Goal: Task Accomplishment & Management: Complete application form

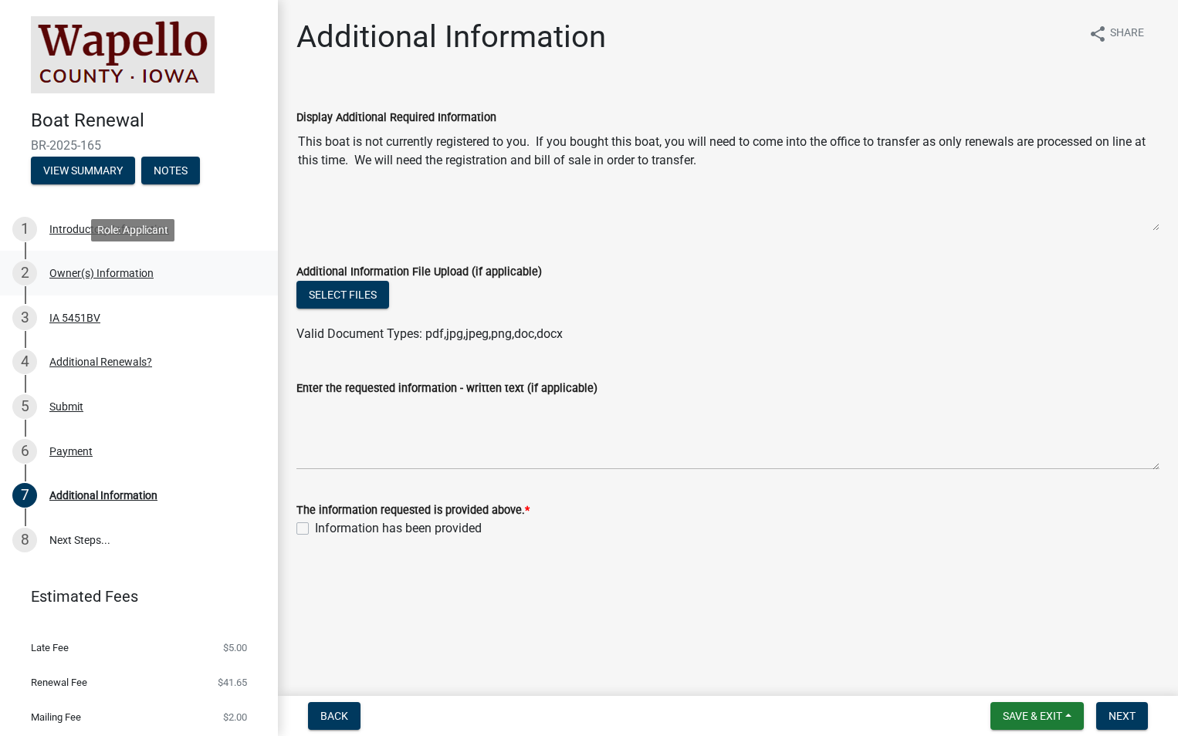
click at [145, 268] on div "Owner(s) Information" at bounding box center [101, 273] width 104 height 11
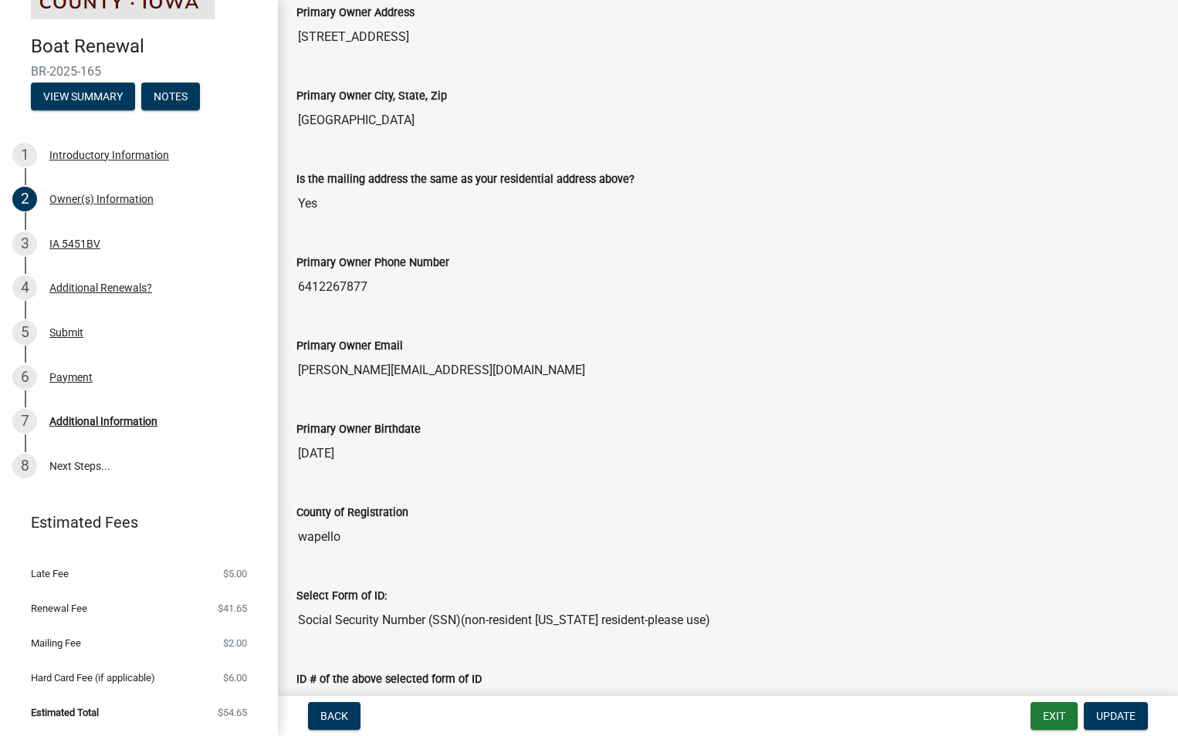
scroll to position [309, 0]
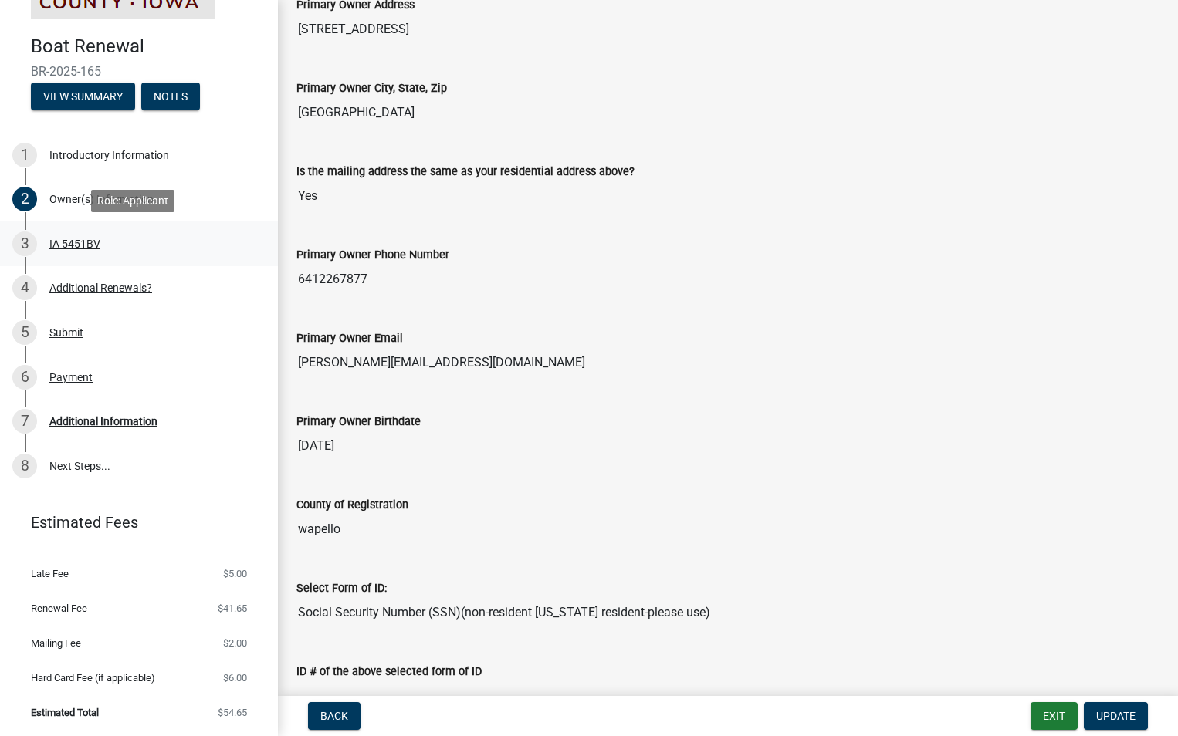
click at [90, 238] on div "IA 5451BV" at bounding box center [74, 243] width 51 height 11
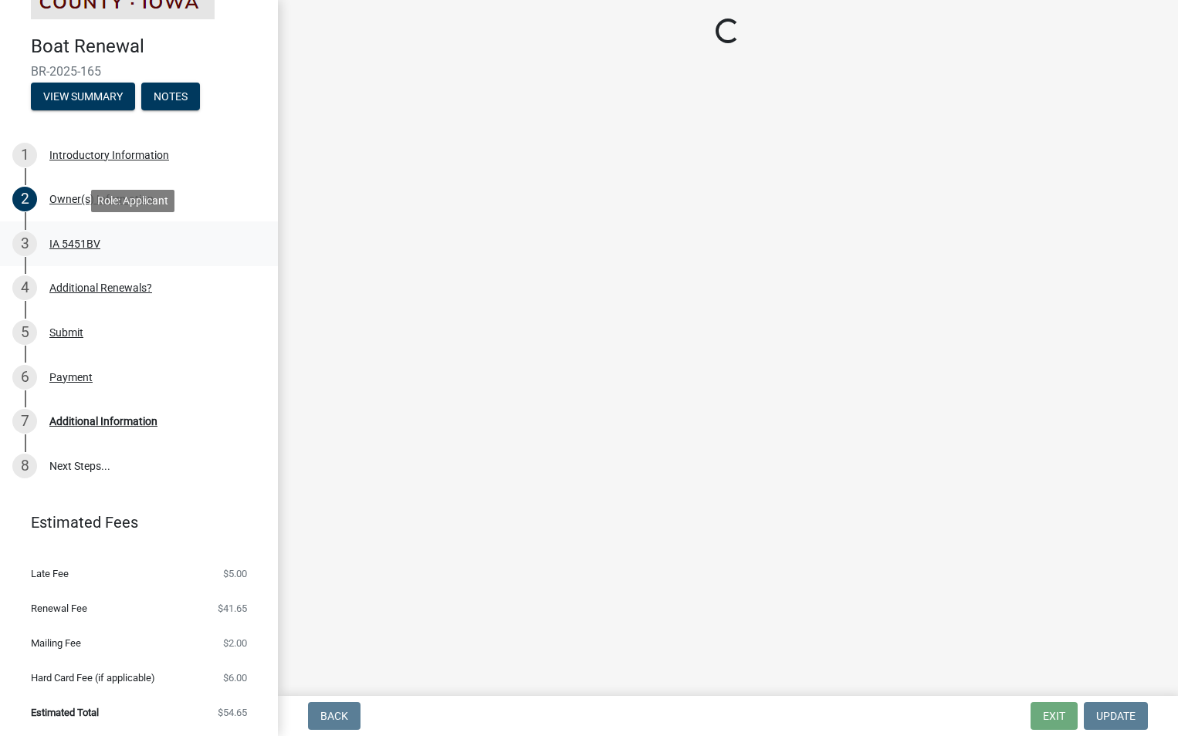
scroll to position [0, 0]
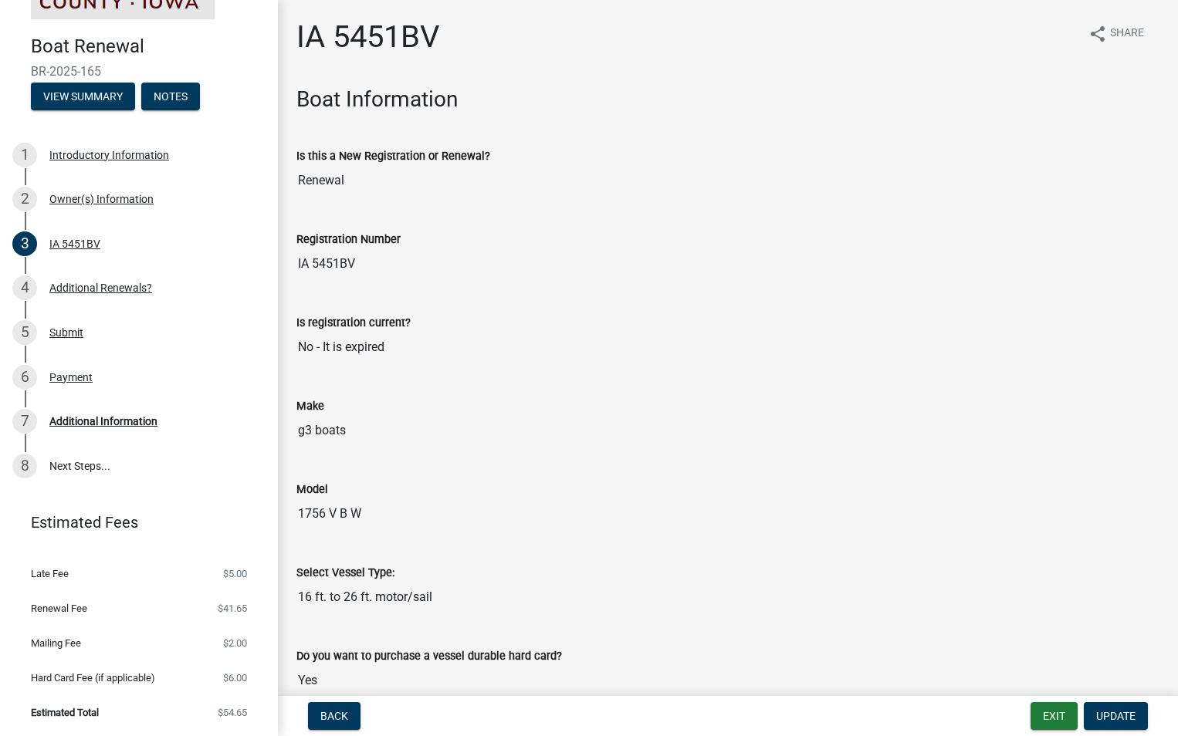
click at [346, 265] on input "IA 5451BV" at bounding box center [727, 263] width 863 height 31
click at [370, 271] on input "IA 5451BV" at bounding box center [727, 263] width 863 height 31
click at [371, 269] on input "IA 5451BV" at bounding box center [727, 263] width 863 height 31
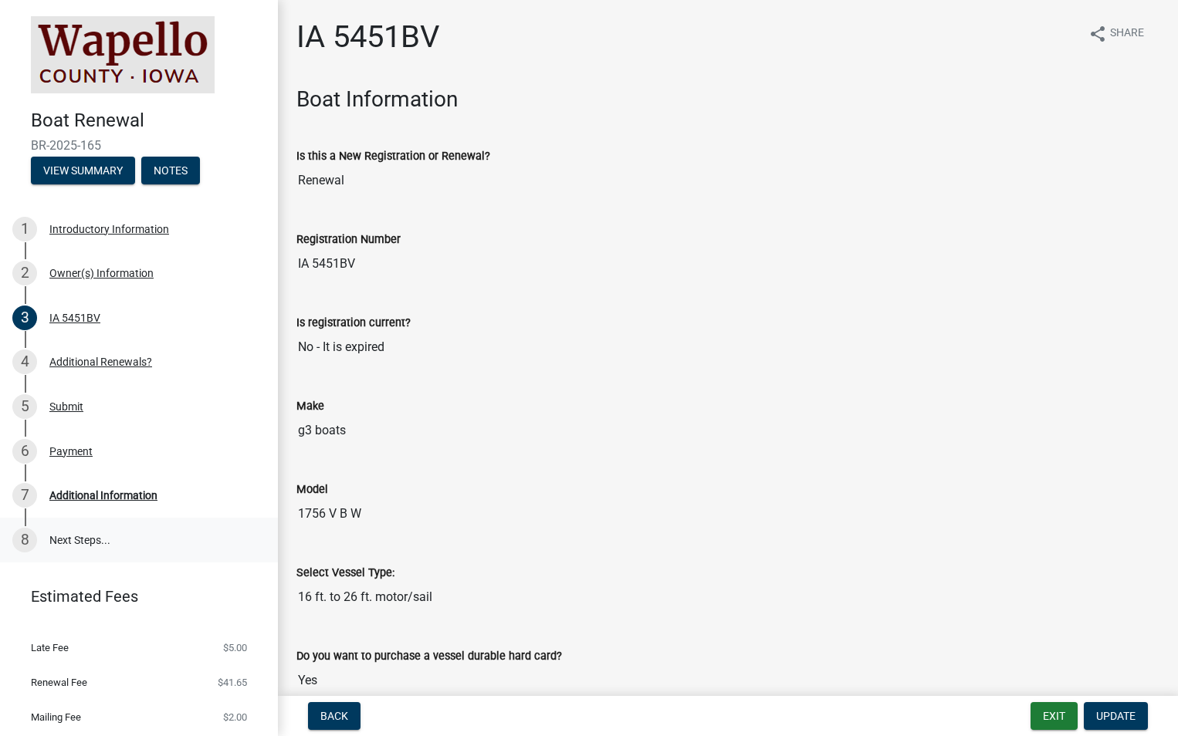
click at [78, 539] on link "8 Next Steps..." at bounding box center [139, 540] width 278 height 45
click at [140, 492] on div "Additional Information" at bounding box center [103, 495] width 108 height 11
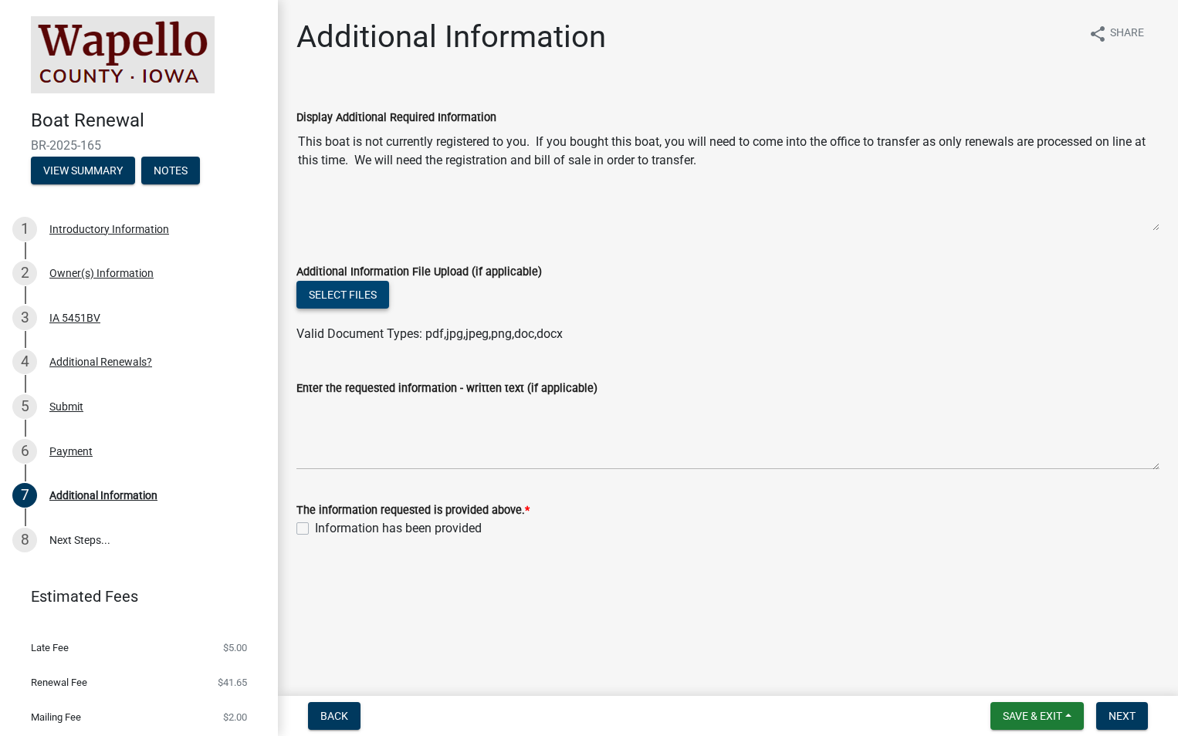
click at [354, 296] on button "Select files" at bounding box center [342, 295] width 93 height 28
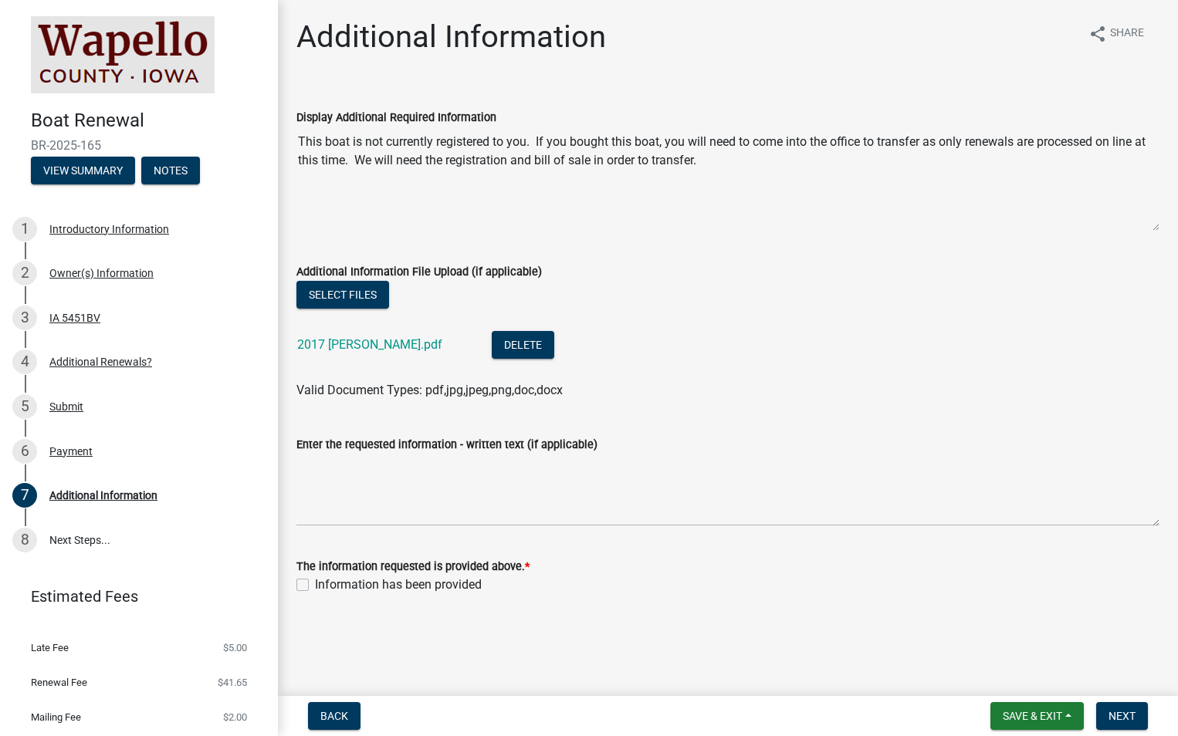
click at [312, 585] on div "Information has been provided" at bounding box center [727, 585] width 863 height 19
click at [315, 587] on label "Information has been provided" at bounding box center [398, 585] width 167 height 19
click at [315, 586] on input "Information has been provided" at bounding box center [320, 581] width 10 height 10
checkbox input "true"
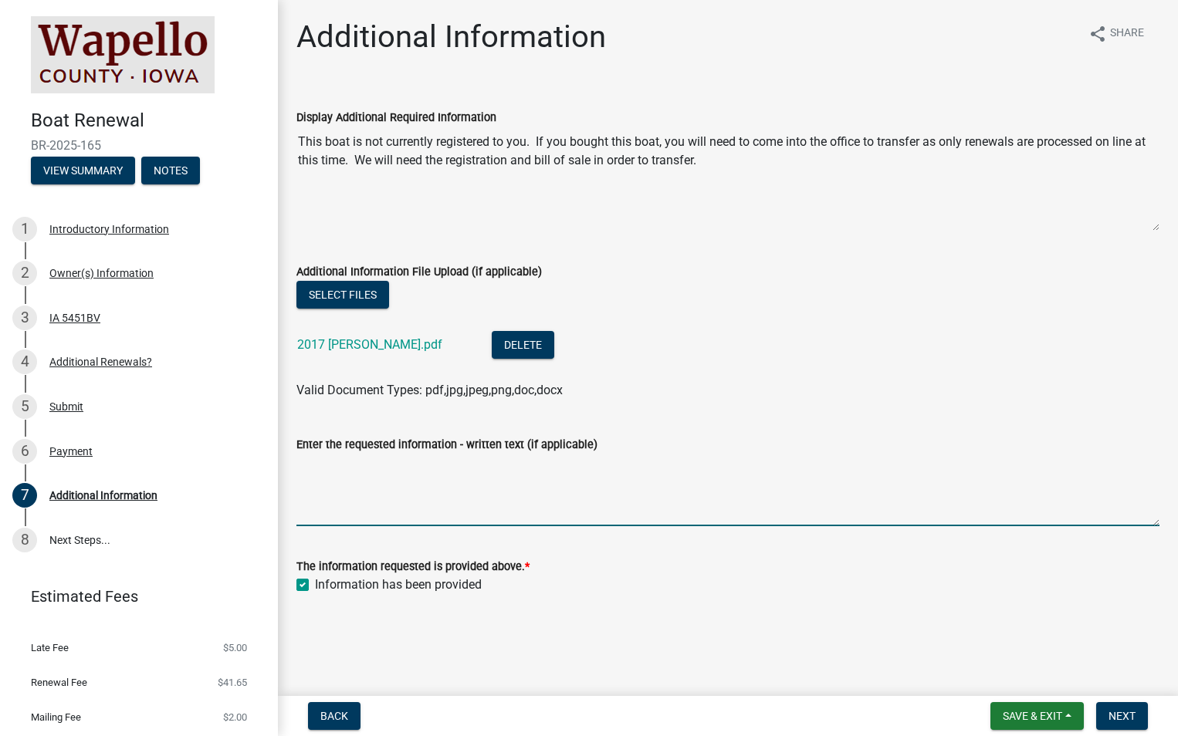
click at [389, 517] on textarea "Enter the requested information - written text (if applicable)" at bounding box center [727, 490] width 863 height 73
click at [837, 467] on textarea "I am a member of TBHF LLC trying to renew the boat. attached is the current tit…" at bounding box center [727, 490] width 863 height 73
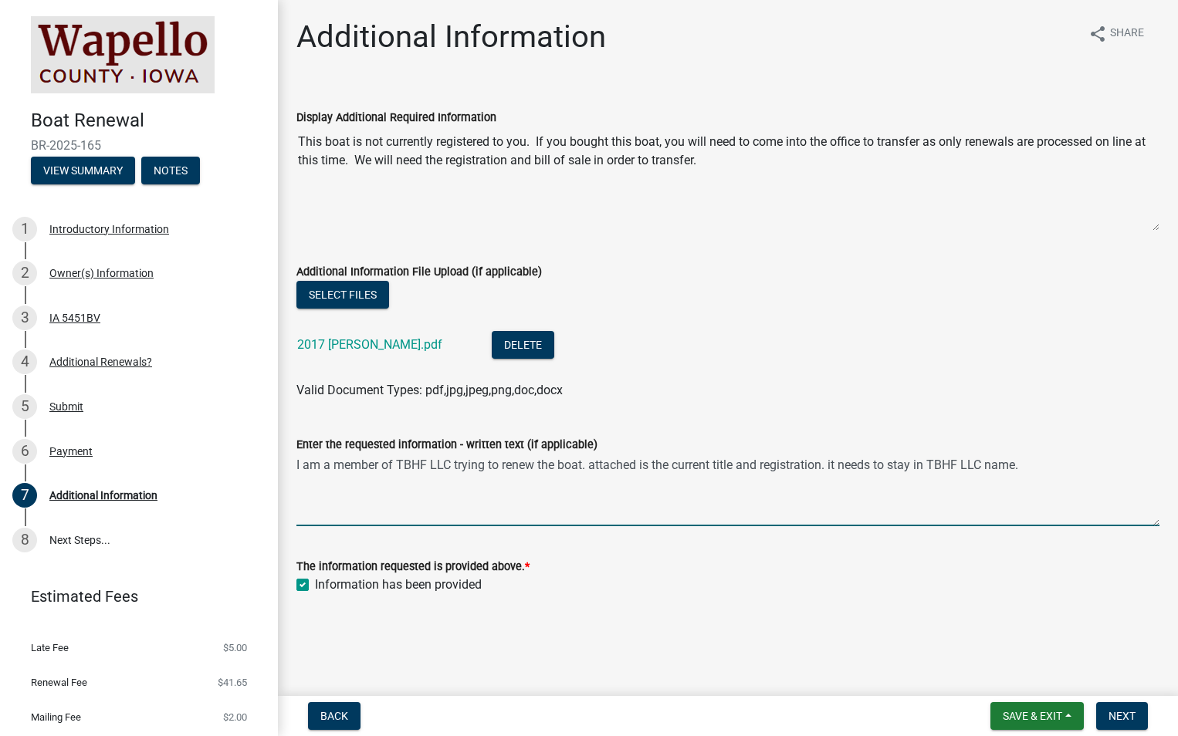
click at [1050, 462] on textarea "I am a member of TBHF LLC trying to renew the boat. attached is the current tit…" at bounding box center [727, 490] width 863 height 73
type textarea "I am a member of TBHF LLC trying to renew the boat. attached is the current tit…"
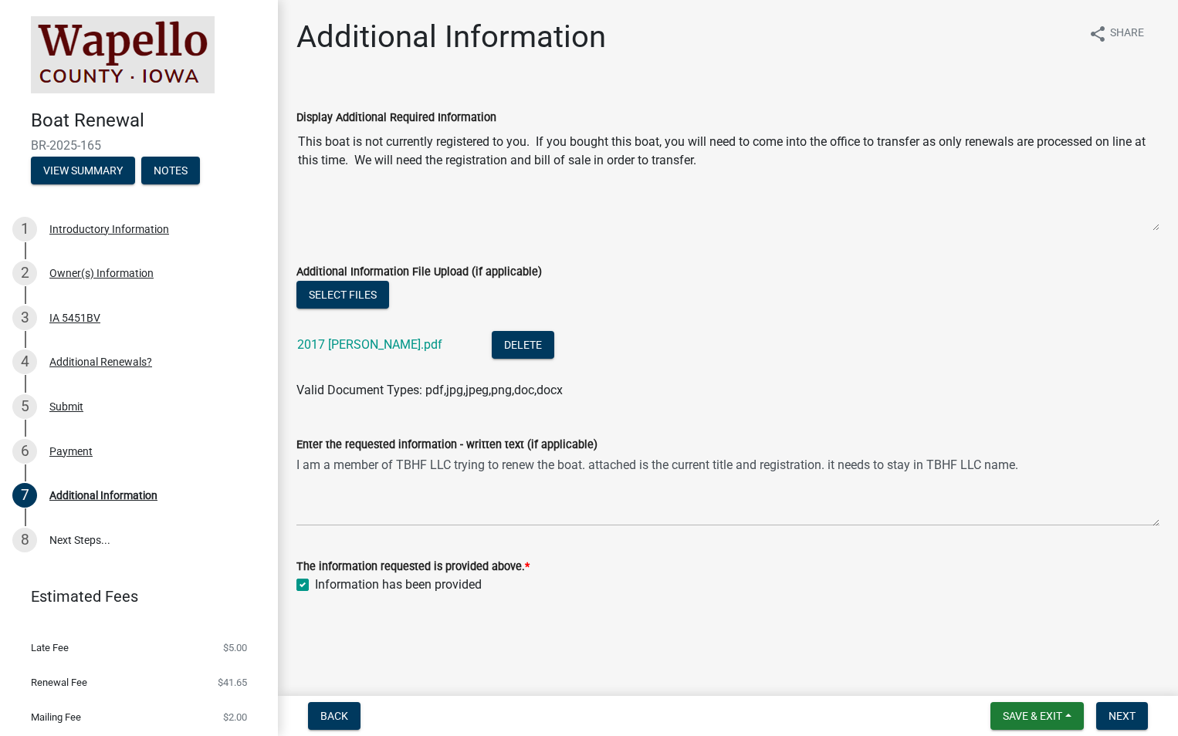
click at [814, 634] on main "Additional Information share Share Display Additional Required Information This…" at bounding box center [728, 345] width 900 height 690
click at [1119, 718] on span "Next" at bounding box center [1121, 716] width 27 height 12
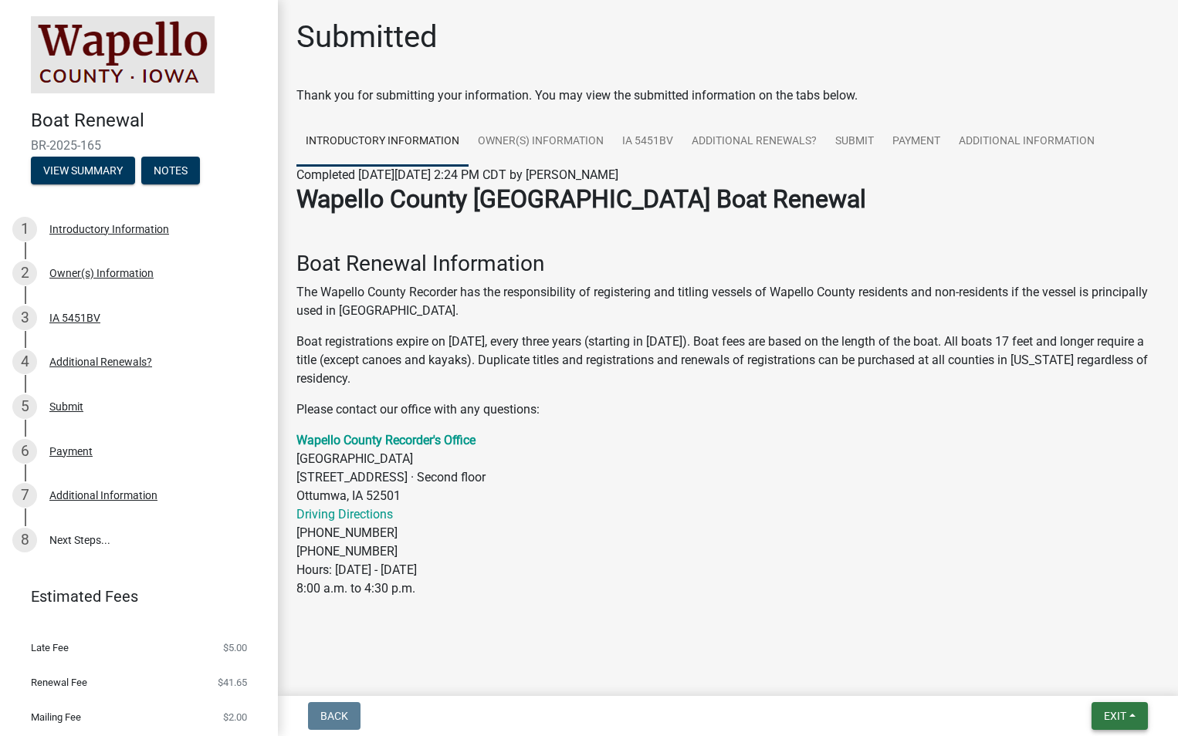
click at [1114, 723] on button "Exit" at bounding box center [1119, 716] width 56 height 28
click at [117, 163] on button "View Summary" at bounding box center [83, 171] width 104 height 28
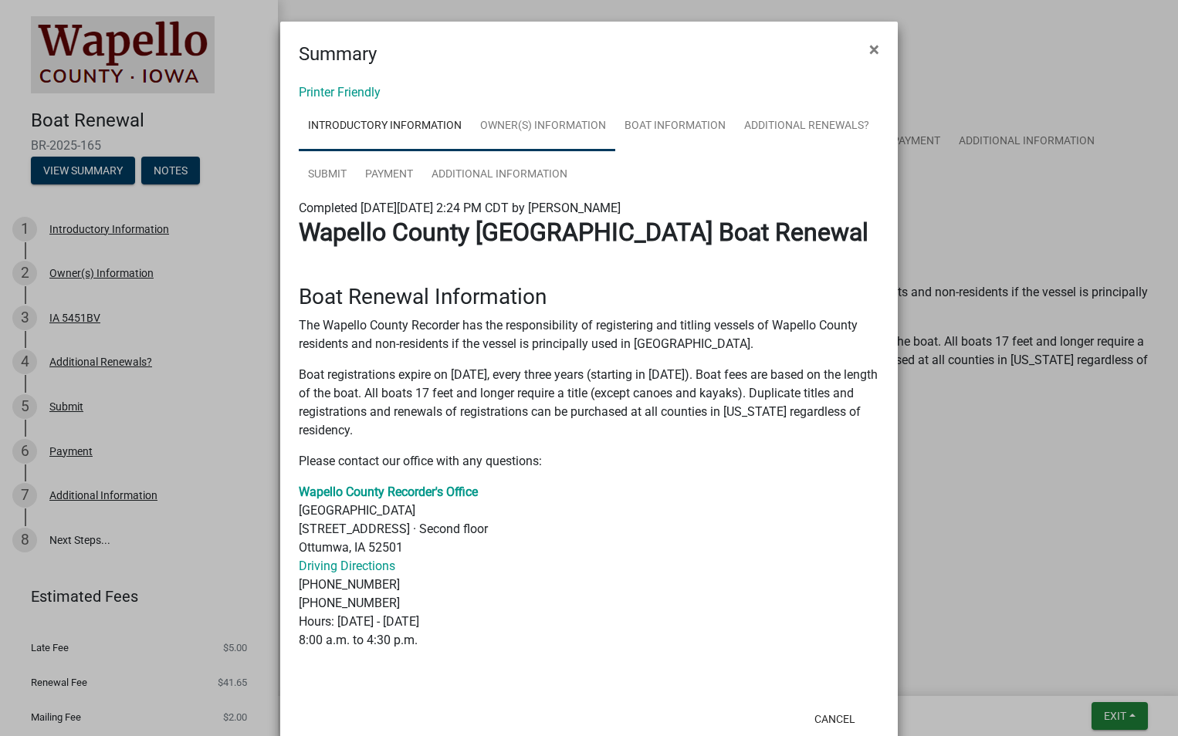
click at [543, 119] on link "Owner(s) Information" at bounding box center [543, 126] width 144 height 49
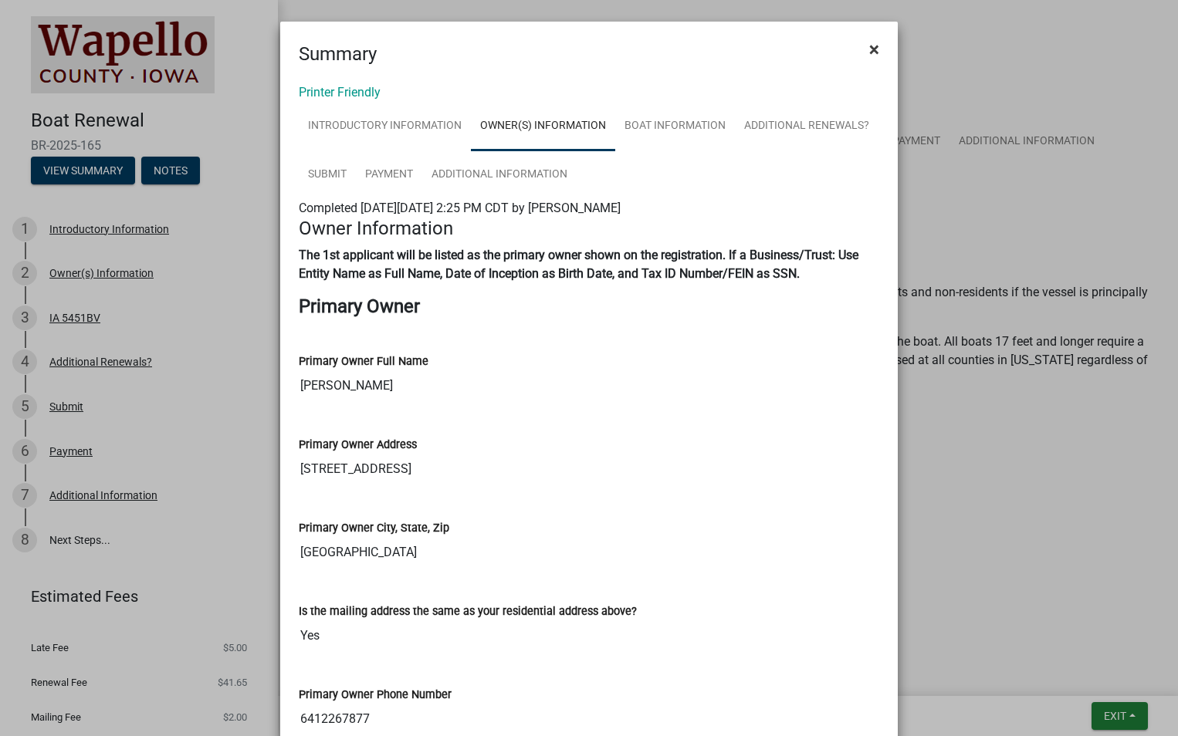
click at [869, 54] on span "×" at bounding box center [874, 50] width 10 height 22
